Goal: Information Seeking & Learning: Stay updated

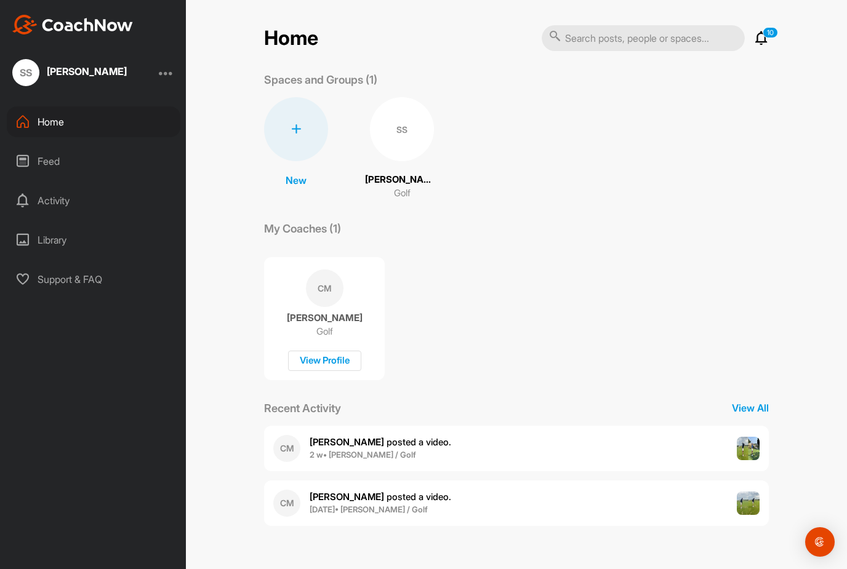
scroll to position [39, 0]
click at [377, 504] on b "[DATE] • [PERSON_NAME] / Golf" at bounding box center [368, 509] width 118 height 10
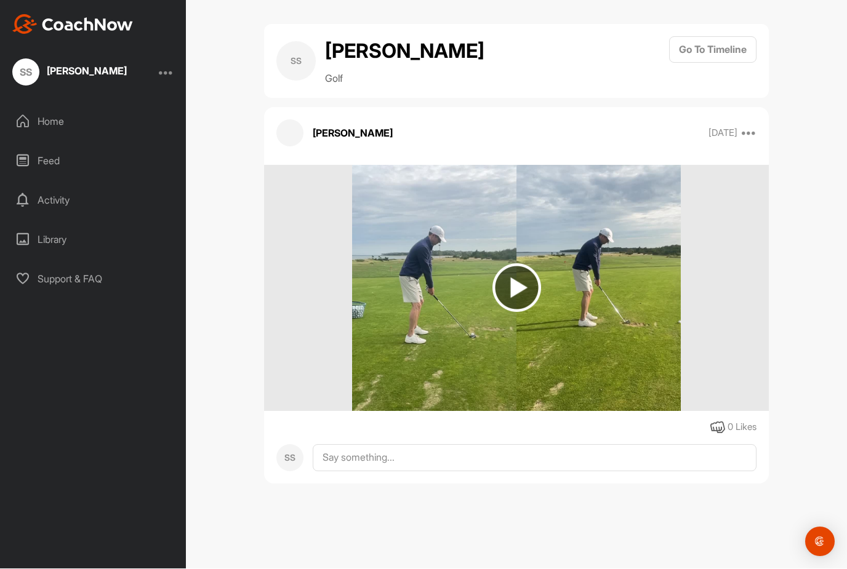
scroll to position [39, 0]
click at [65, 185] on div "Activity" at bounding box center [93, 200] width 173 height 31
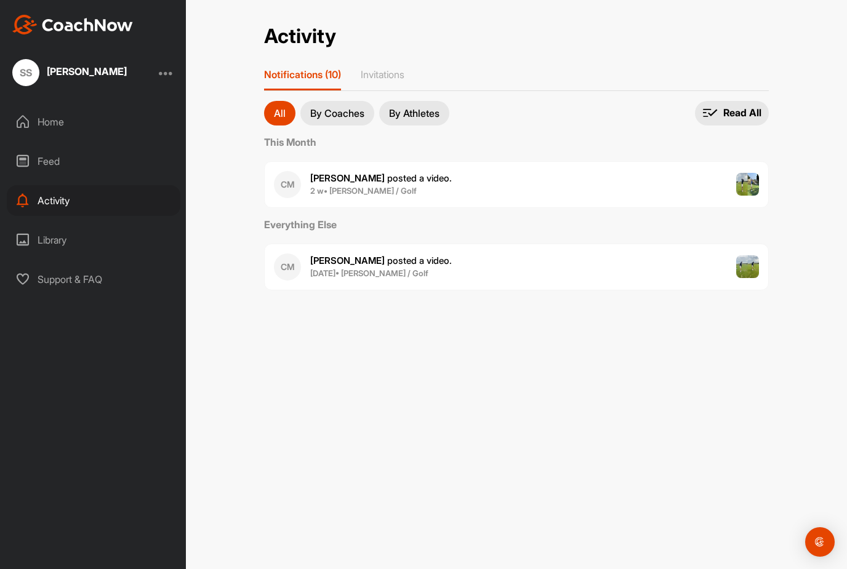
click at [371, 268] on b "[DATE] • [PERSON_NAME] / Golf" at bounding box center [369, 273] width 118 height 10
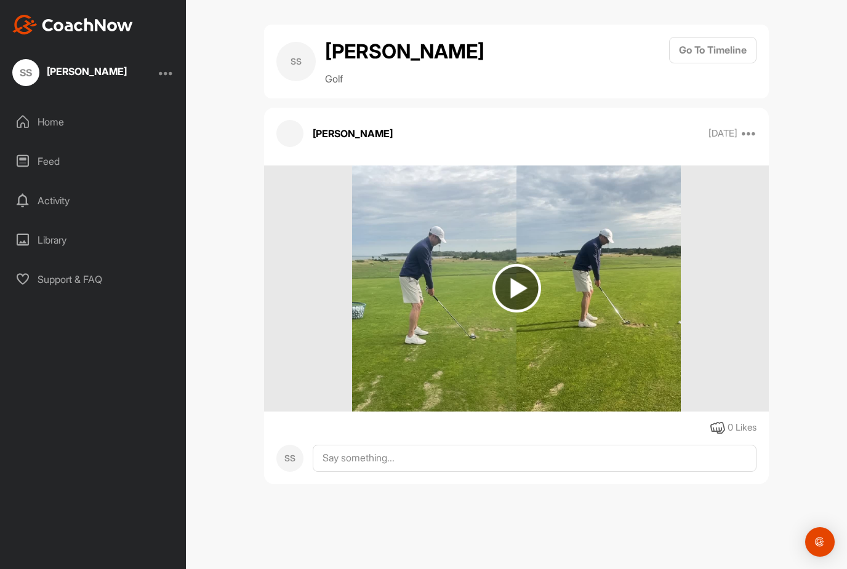
click at [510, 290] on img at bounding box center [516, 288] width 49 height 49
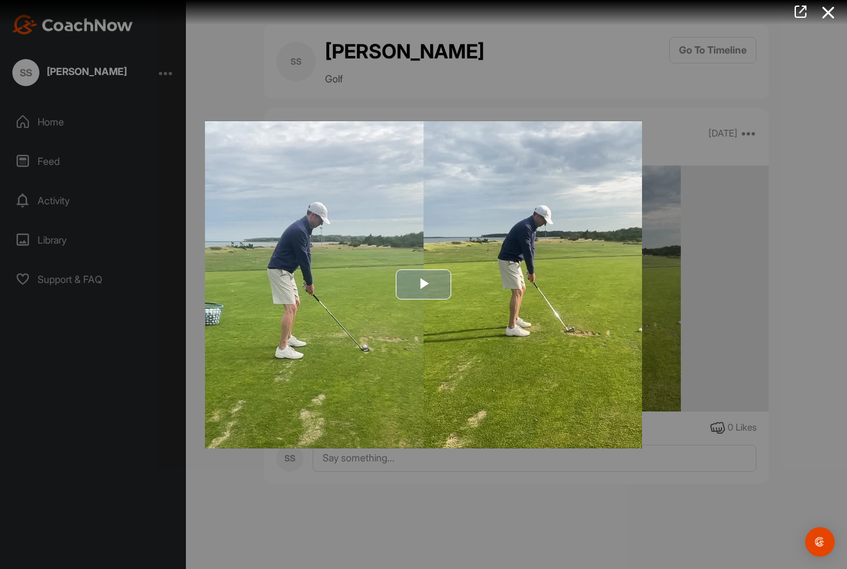
click at [423, 284] on span "Video Player" at bounding box center [423, 284] width 0 height 0
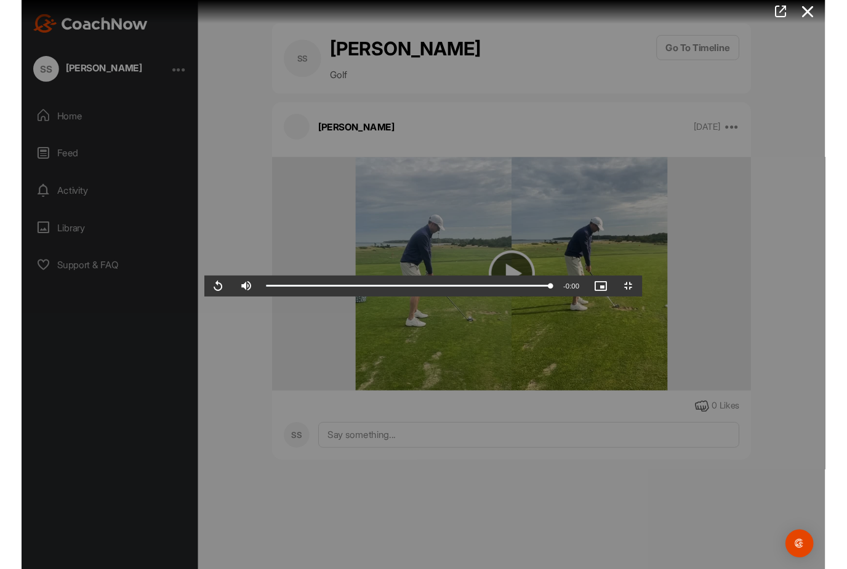
scroll to position [9, 0]
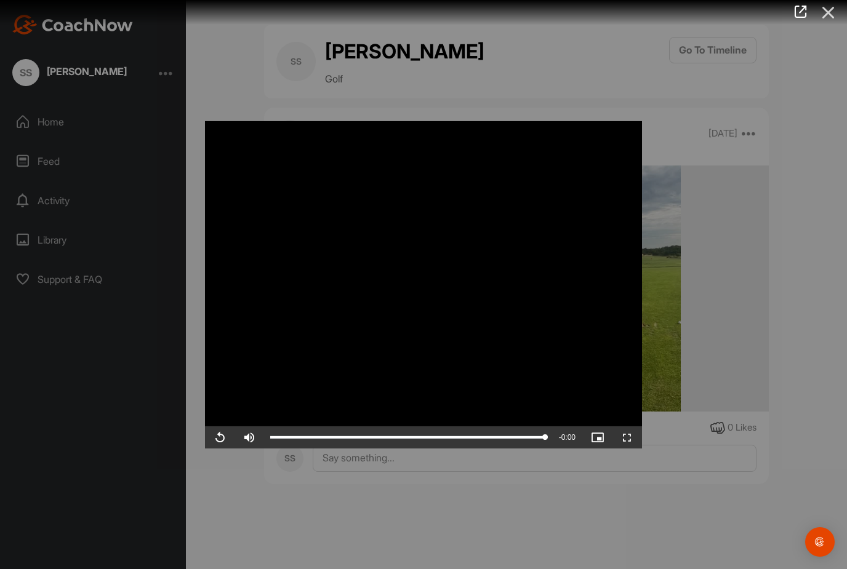
click at [825, 15] on icon at bounding box center [828, 12] width 28 height 23
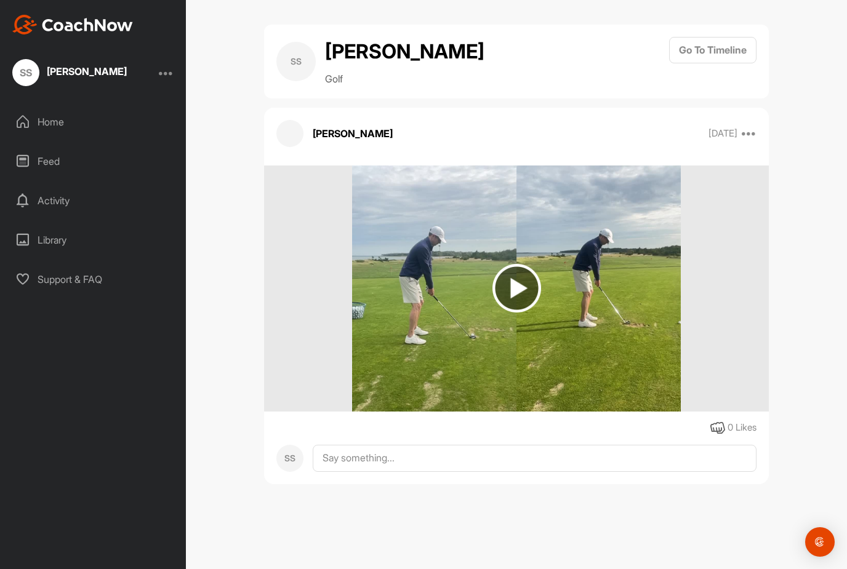
scroll to position [0, 0]
click at [60, 124] on div "Home" at bounding box center [93, 121] width 173 height 31
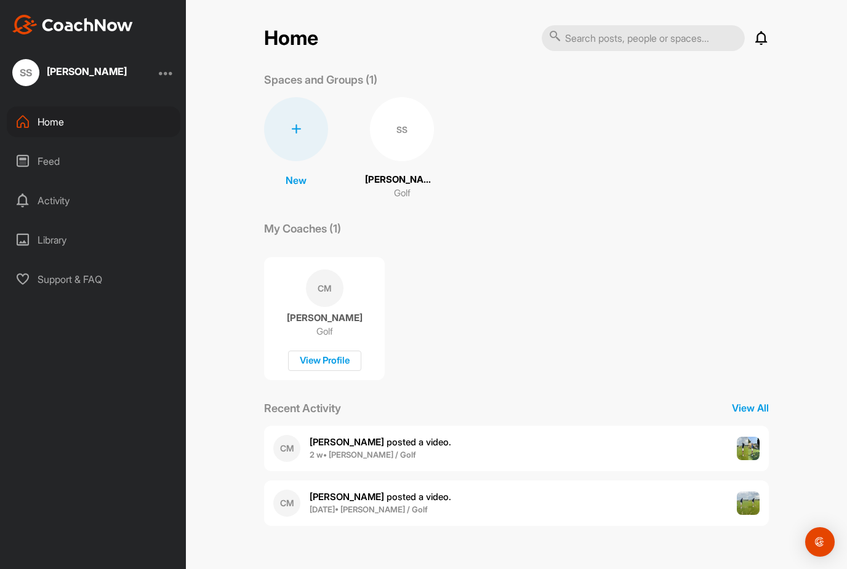
scroll to position [39, 0]
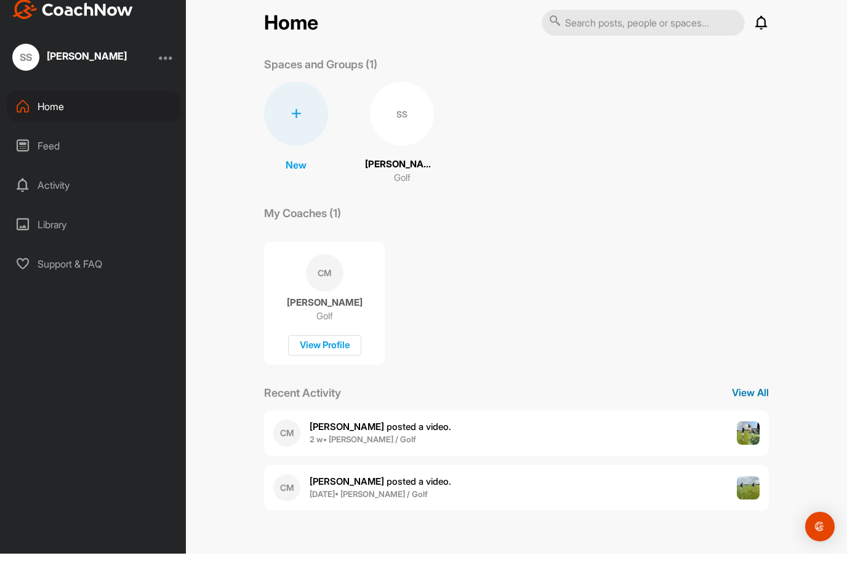
click at [754, 401] on p "View All" at bounding box center [749, 408] width 37 height 15
